Goal: Information Seeking & Learning: Learn about a topic

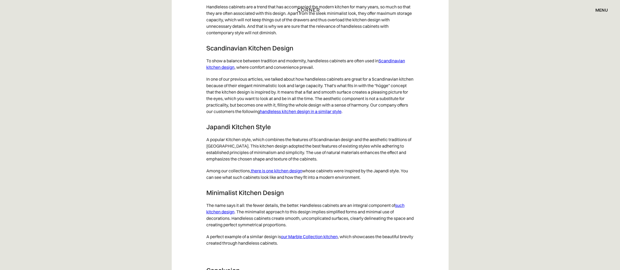
scroll to position [2706, 0]
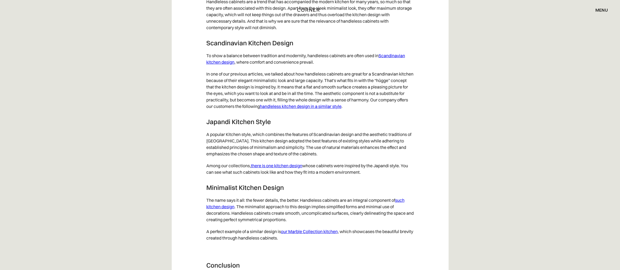
click at [271, 169] on link "there is one kitchen design" at bounding box center [276, 165] width 51 height 5
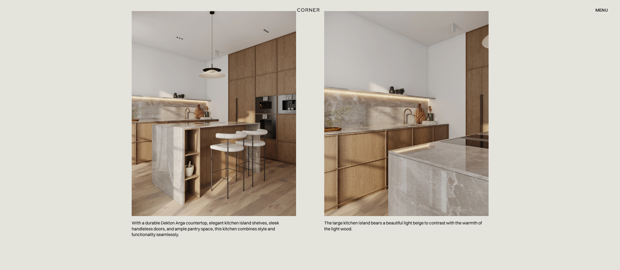
scroll to position [276, 0]
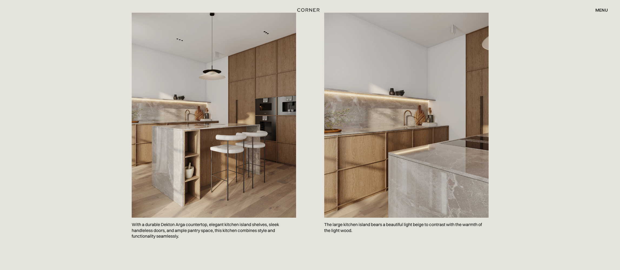
click at [152, 130] on img at bounding box center [214, 115] width 164 height 205
